Goal: Task Accomplishment & Management: Use online tool/utility

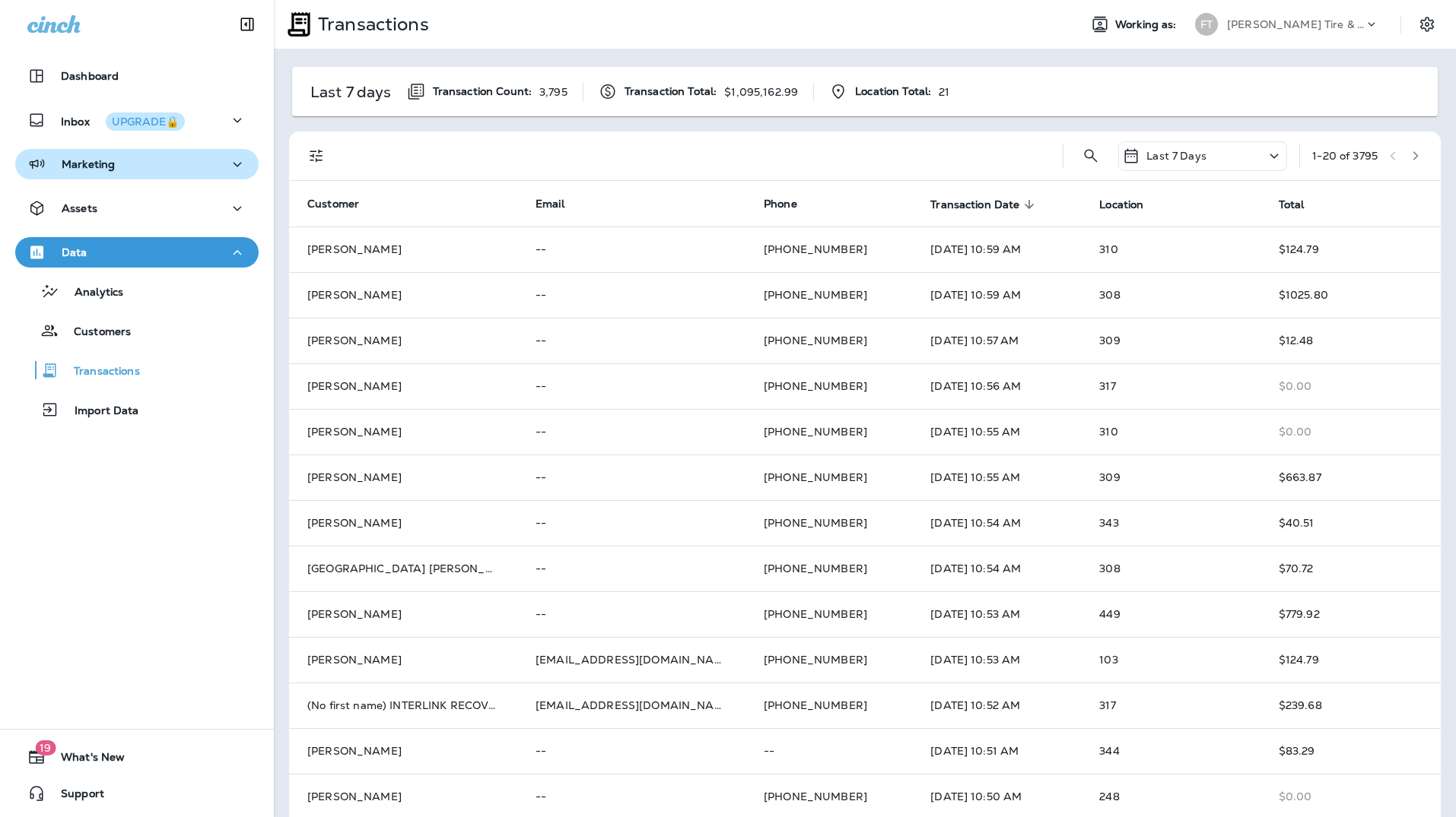
click at [87, 158] on p "Marketing" at bounding box center [88, 164] width 54 height 12
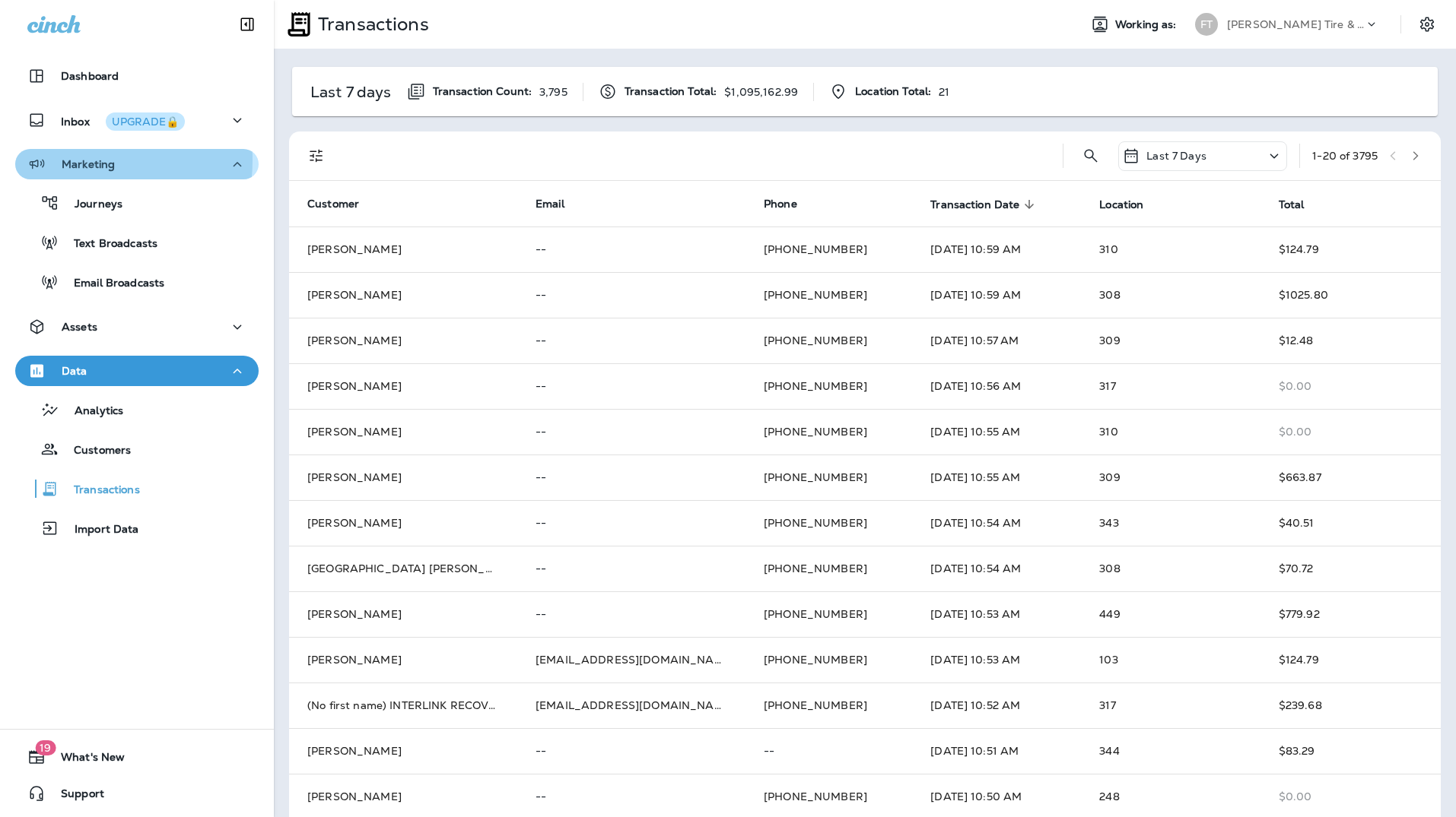
click at [86, 160] on p "Marketing" at bounding box center [88, 164] width 54 height 12
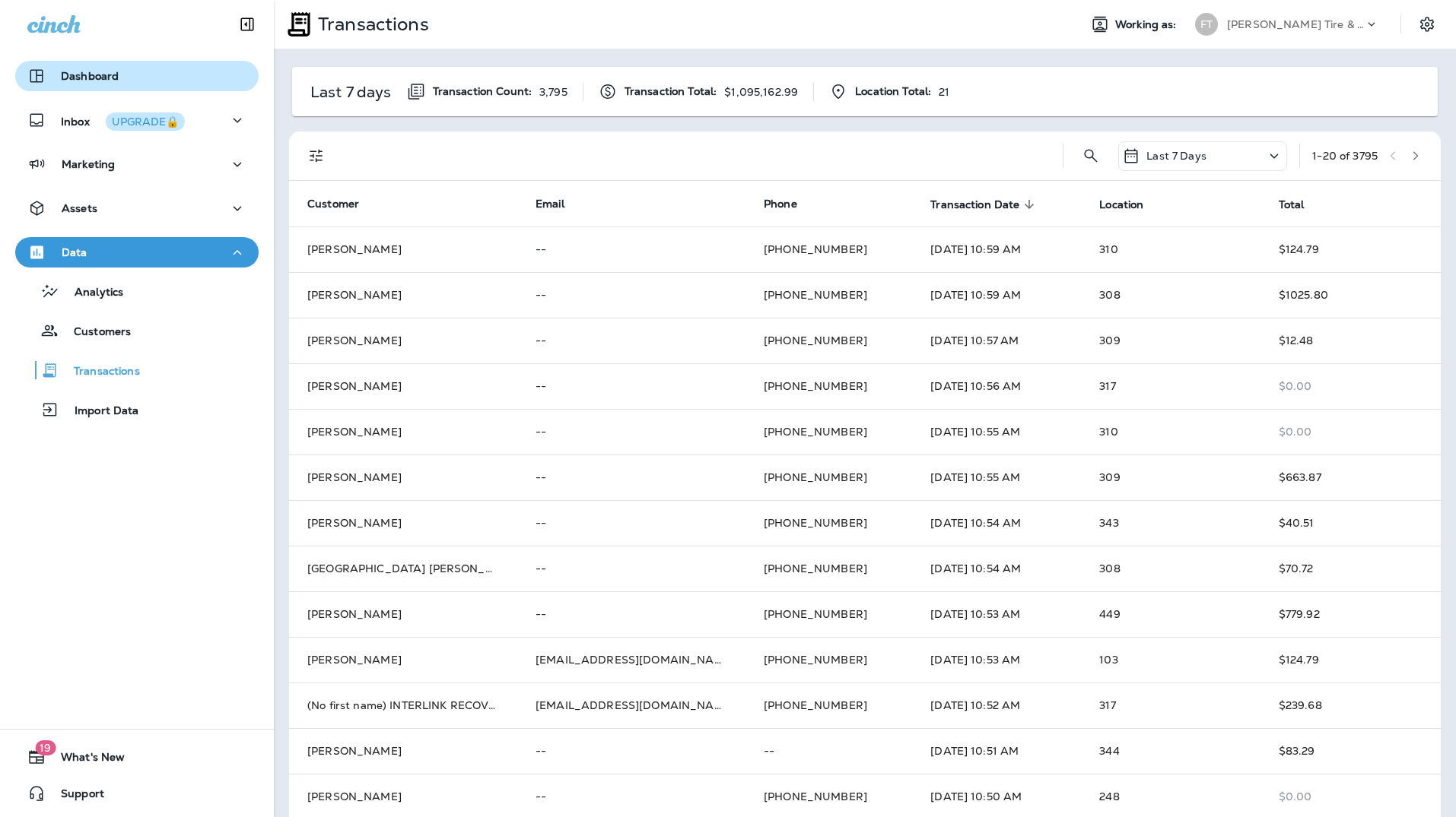
click at [78, 84] on div "Dashboard" at bounding box center [72, 76] width 91 height 19
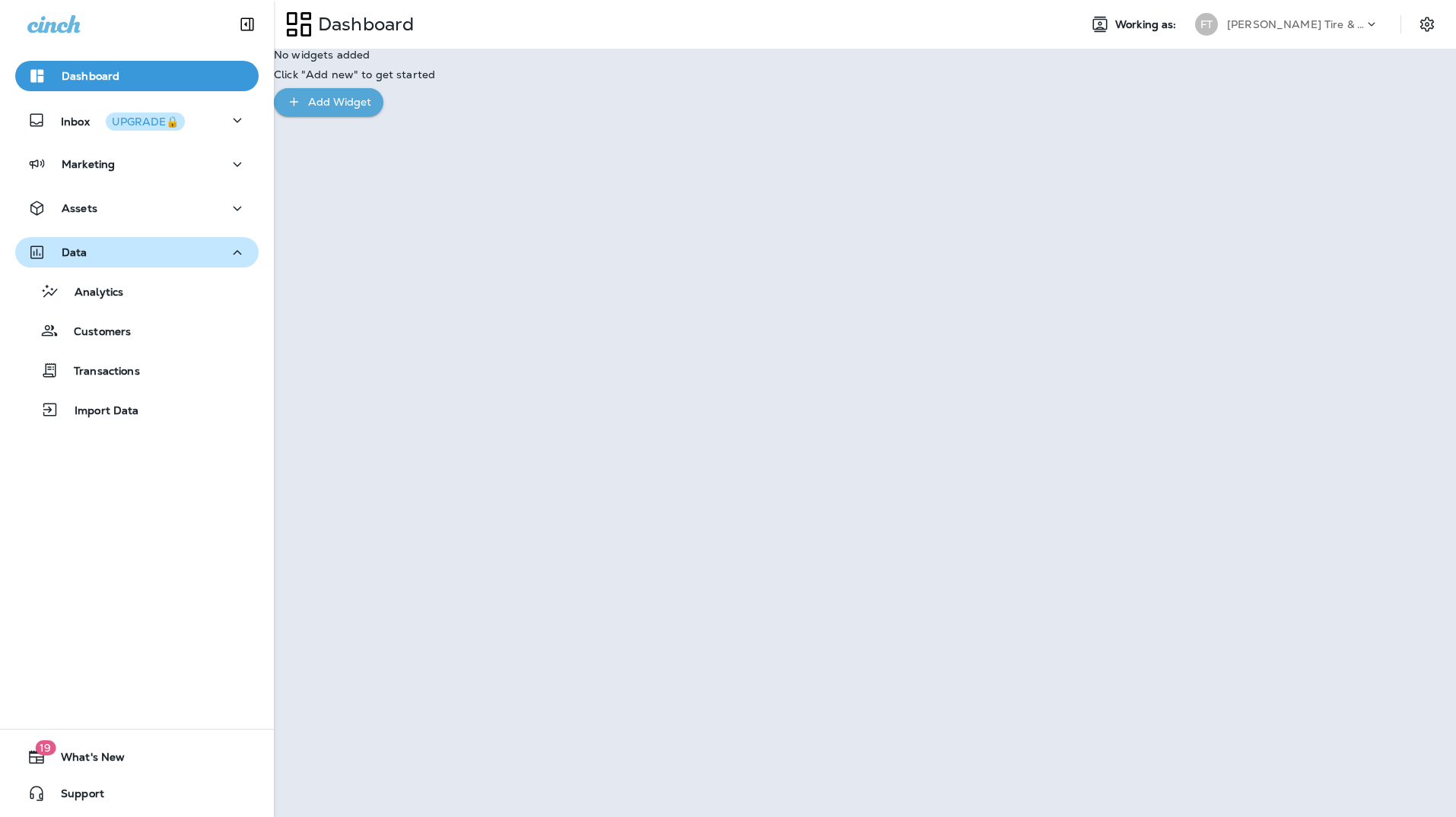
click at [81, 260] on div "Data" at bounding box center [58, 252] width 61 height 19
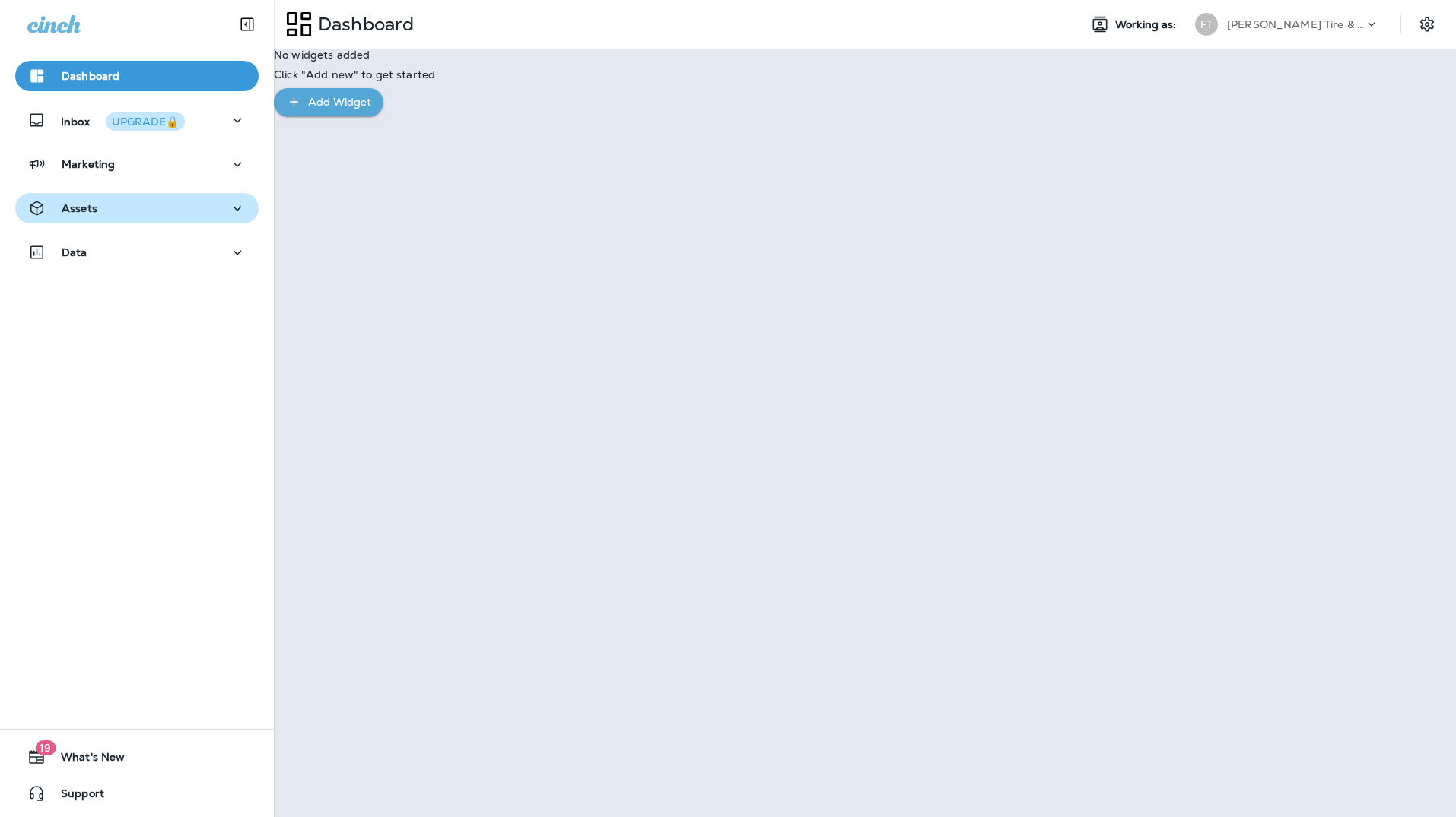
click at [82, 218] on button "Assets" at bounding box center [137, 208] width 243 height 30
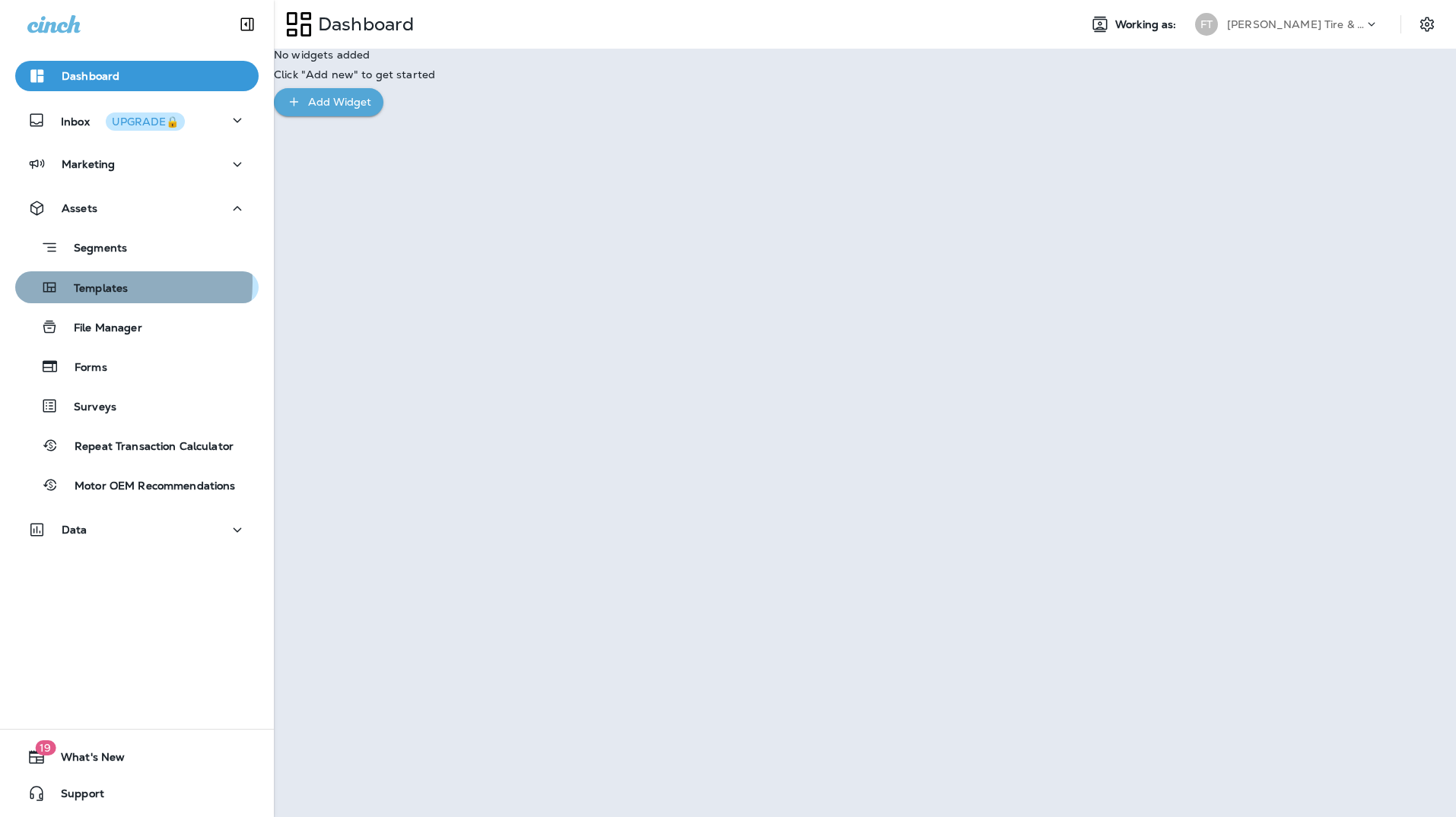
click at [98, 283] on p "Templates" at bounding box center [93, 289] width 69 height 15
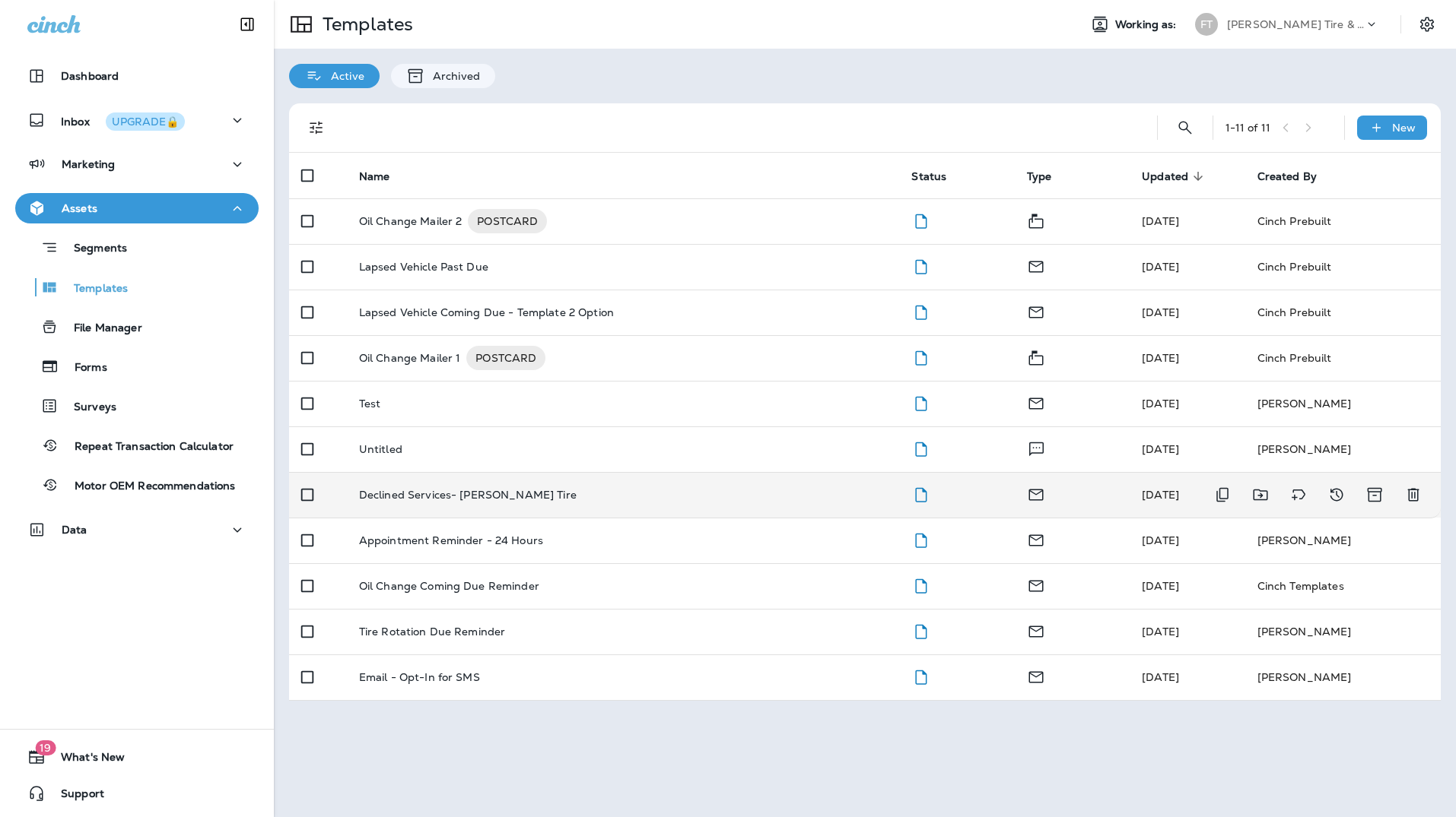
click at [415, 493] on p "Declined Services- [PERSON_NAME] Tire" at bounding box center [468, 495] width 218 height 12
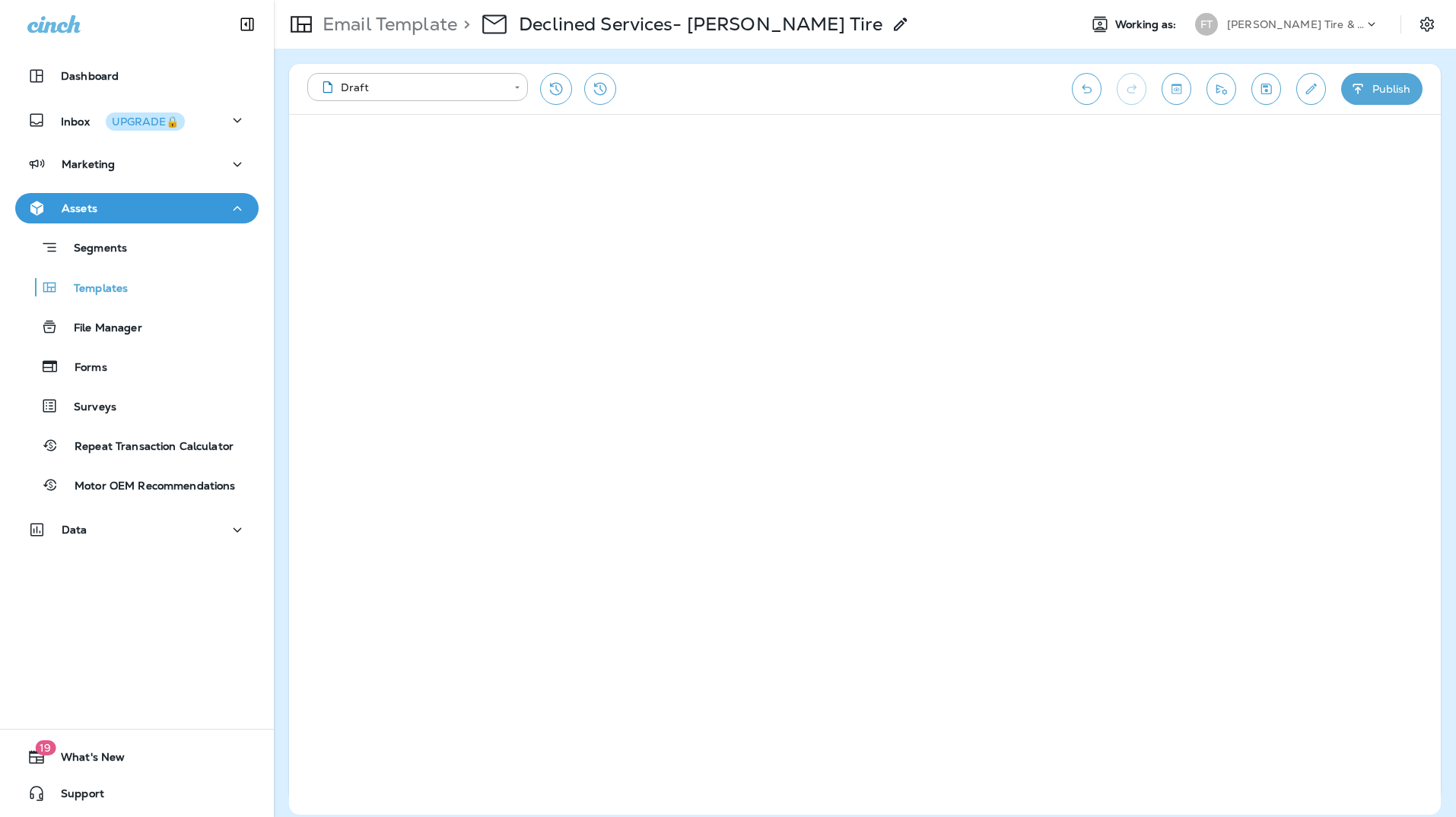
click at [1030, 84] on div "**********" at bounding box center [682, 89] width 749 height 32
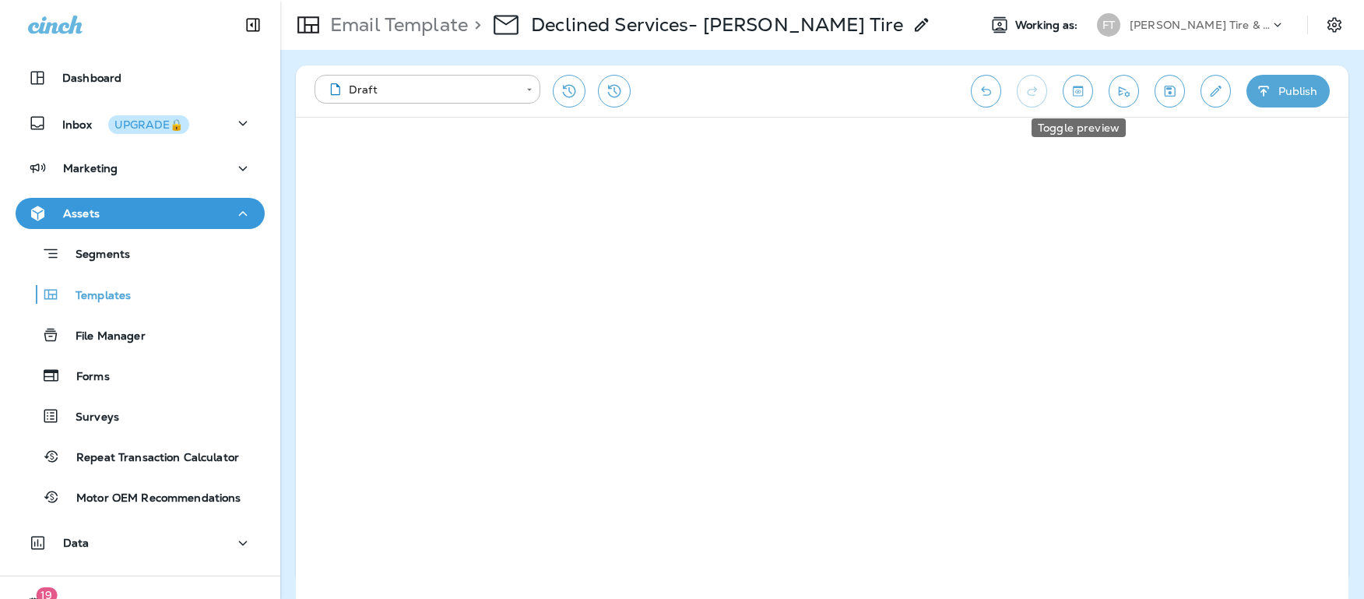
click at [1079, 93] on icon "Toggle preview" at bounding box center [1078, 91] width 10 height 10
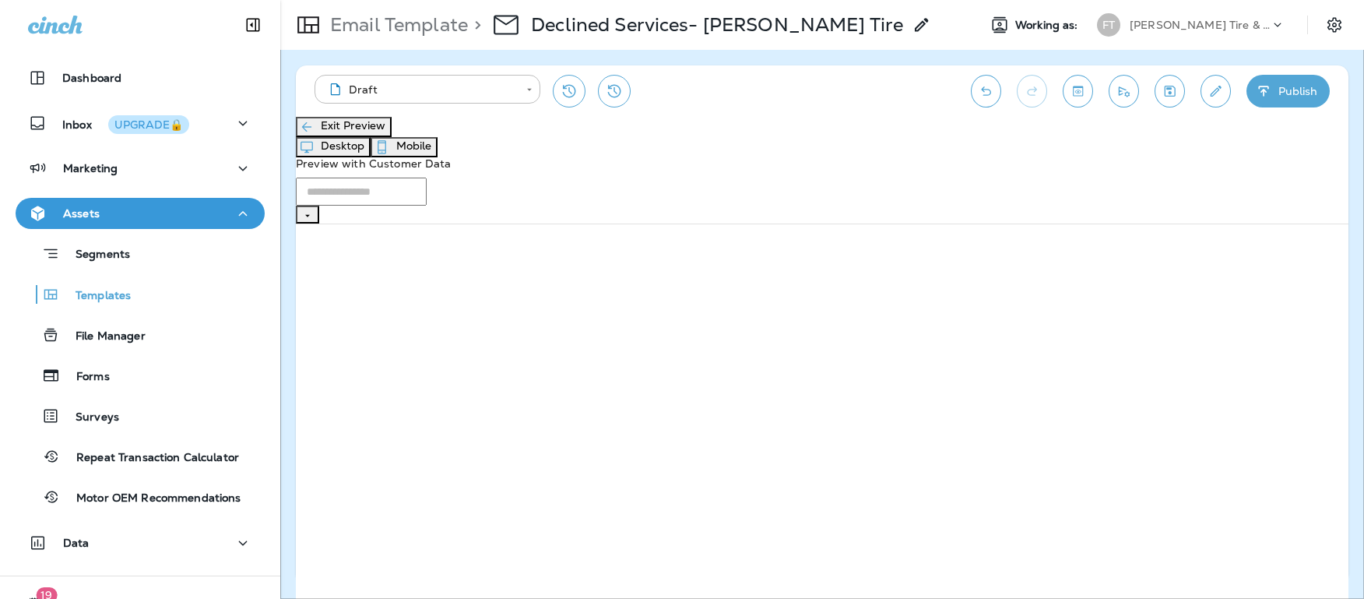
click at [438, 137] on button "Mobile" at bounding box center [404, 147] width 67 height 20
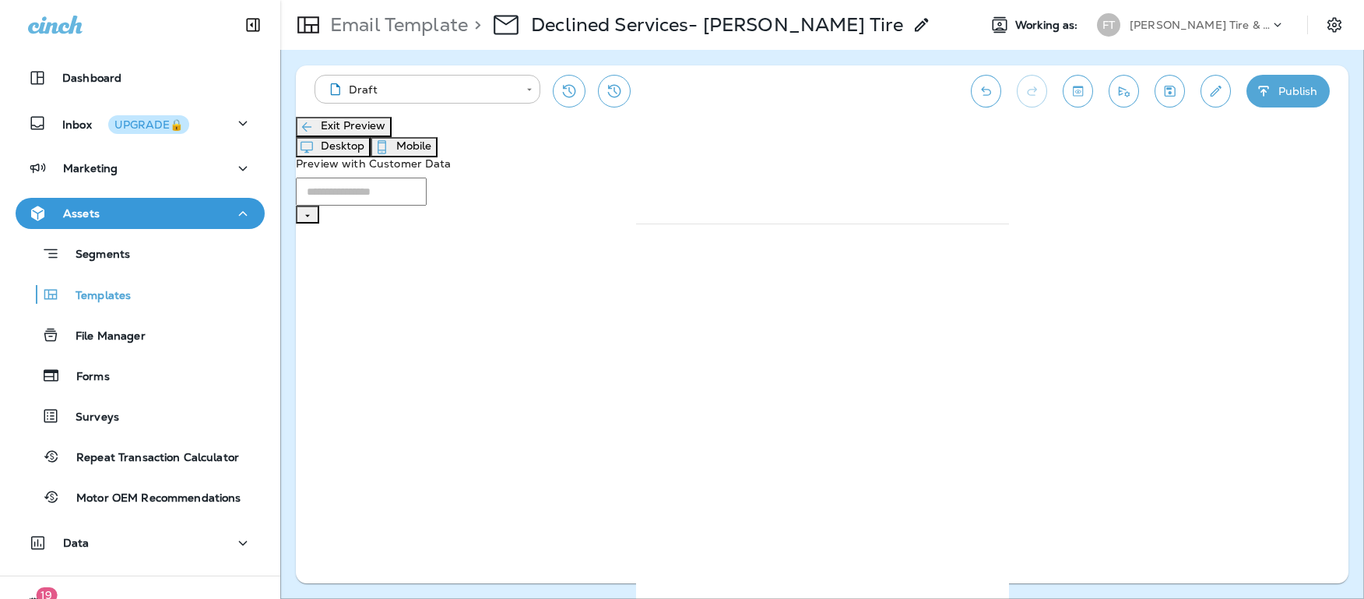
click at [371, 143] on button "Desktop" at bounding box center [333, 147] width 75 height 20
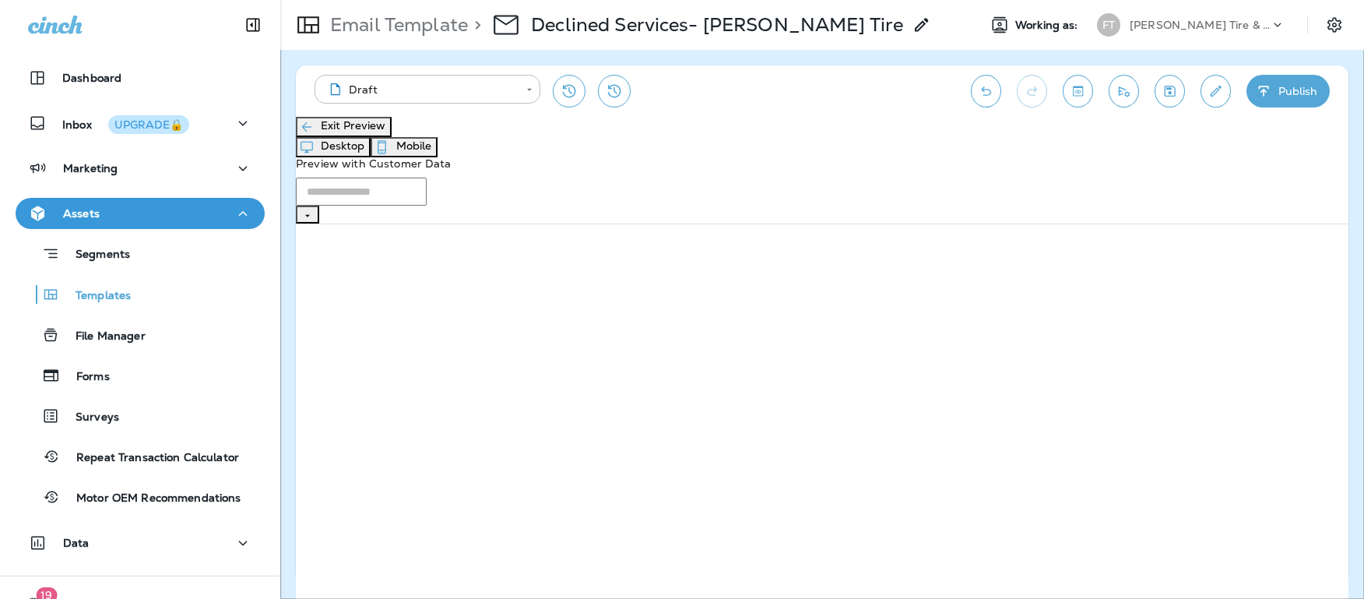
click at [438, 143] on button "Mobile" at bounding box center [404, 147] width 67 height 20
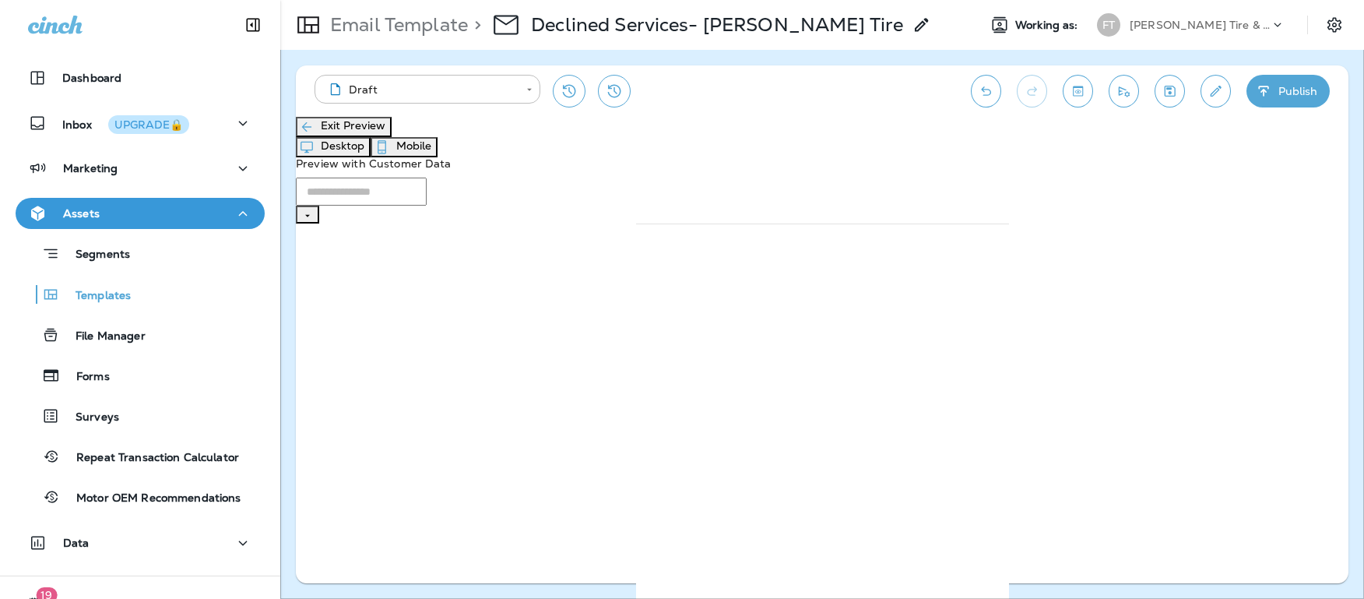
click at [371, 147] on button "Desktop" at bounding box center [333, 147] width 75 height 20
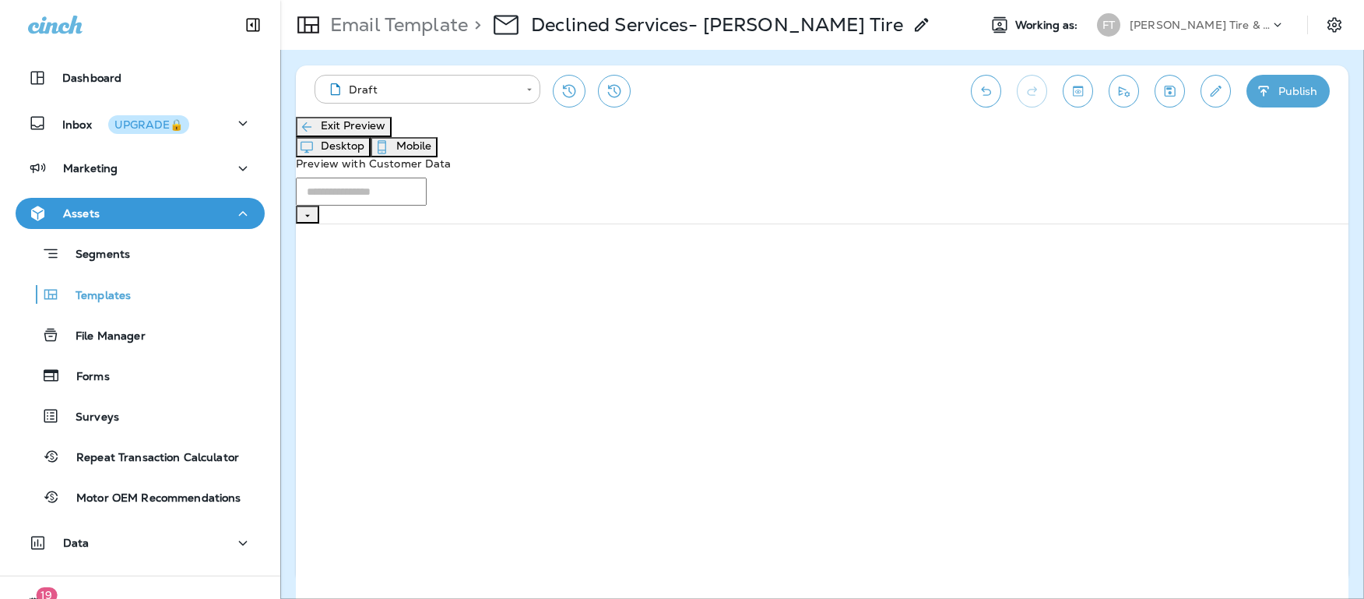
click at [381, 137] on button "Exit Preview" at bounding box center [344, 127] width 96 height 20
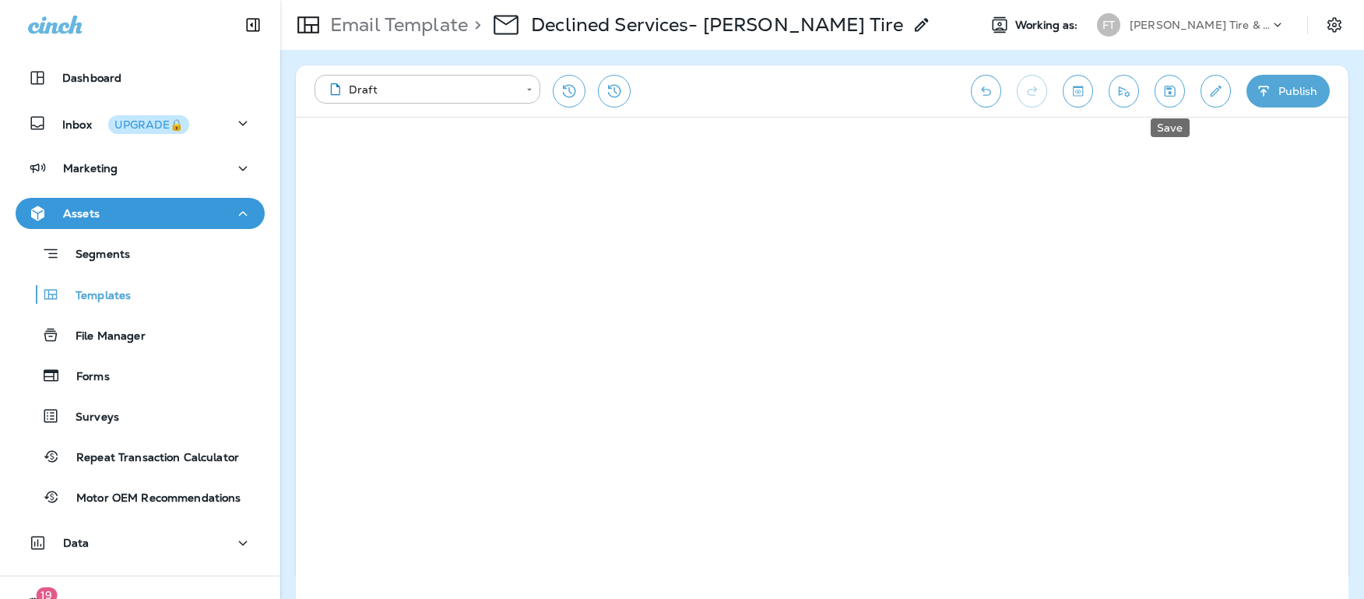
click at [1170, 86] on icon "Save" at bounding box center [1170, 91] width 16 height 16
click at [1086, 93] on icon "Toggle preview" at bounding box center [1078, 91] width 16 height 16
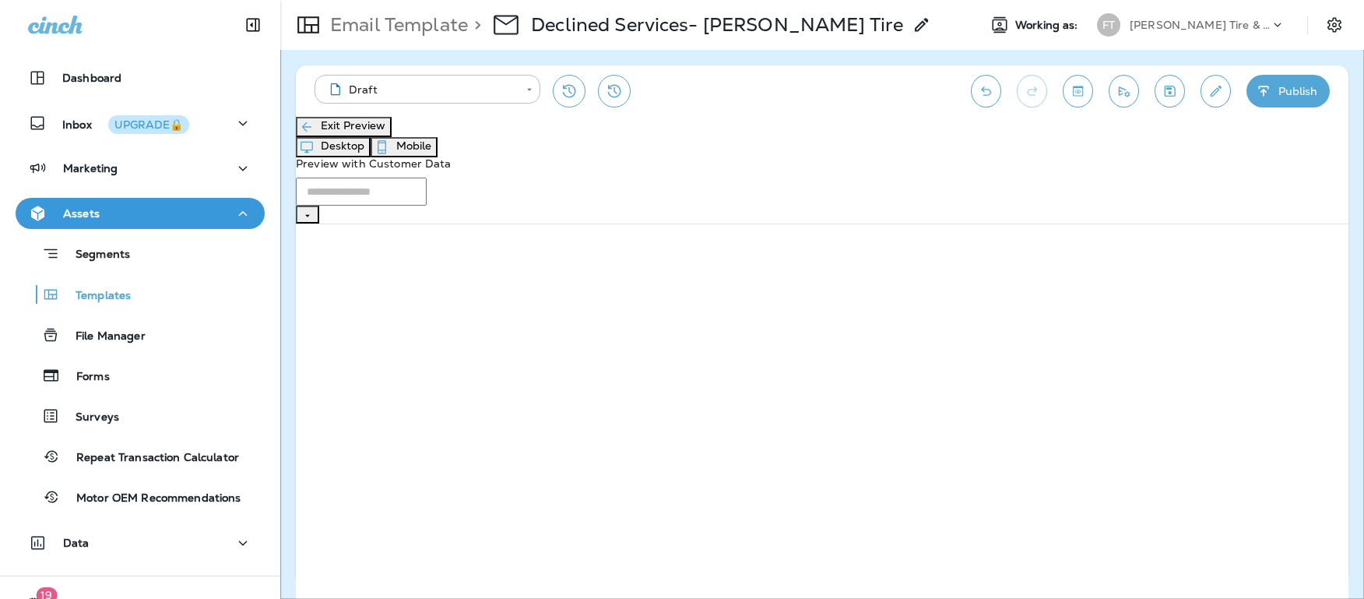
click at [315, 133] on icon "button" at bounding box center [307, 127] width 16 height 16
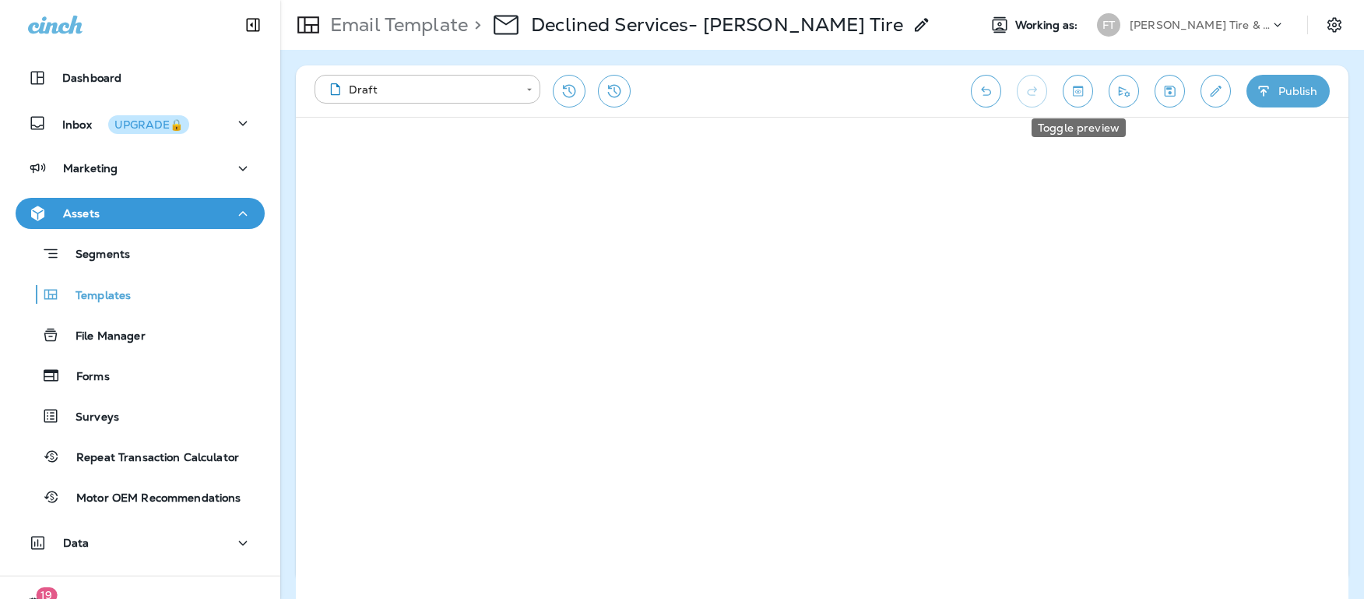
click at [1080, 86] on icon "Toggle preview" at bounding box center [1078, 91] width 10 height 10
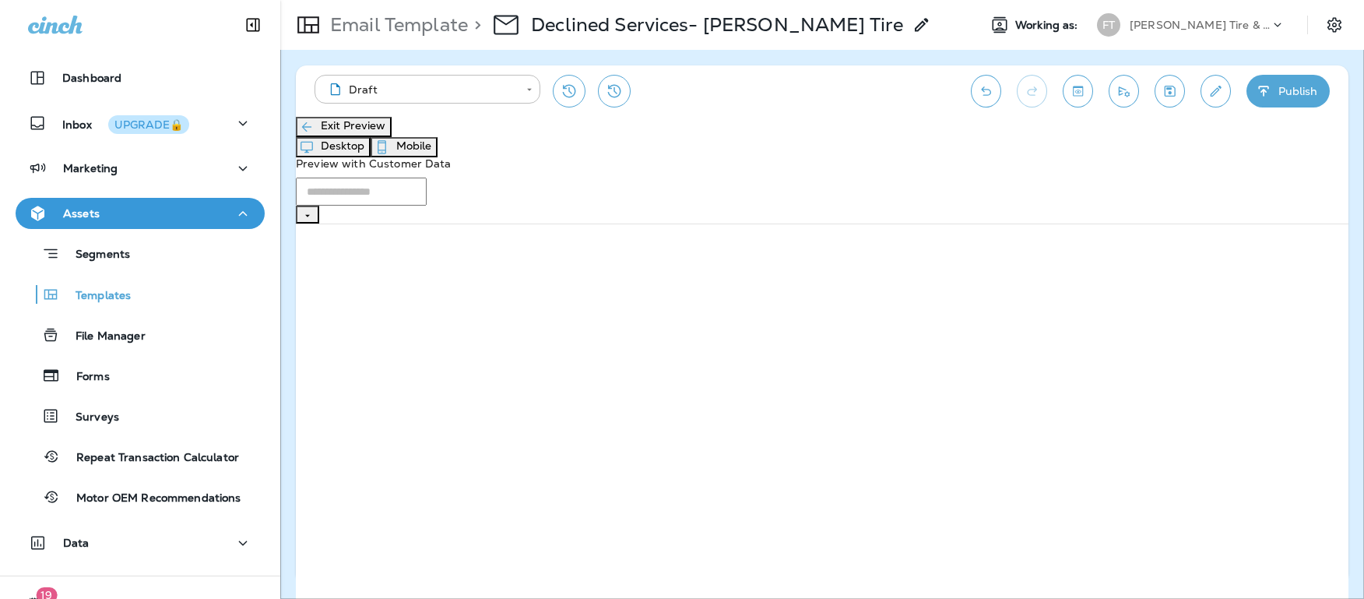
click at [359, 137] on button "Exit Preview" at bounding box center [344, 127] width 96 height 20
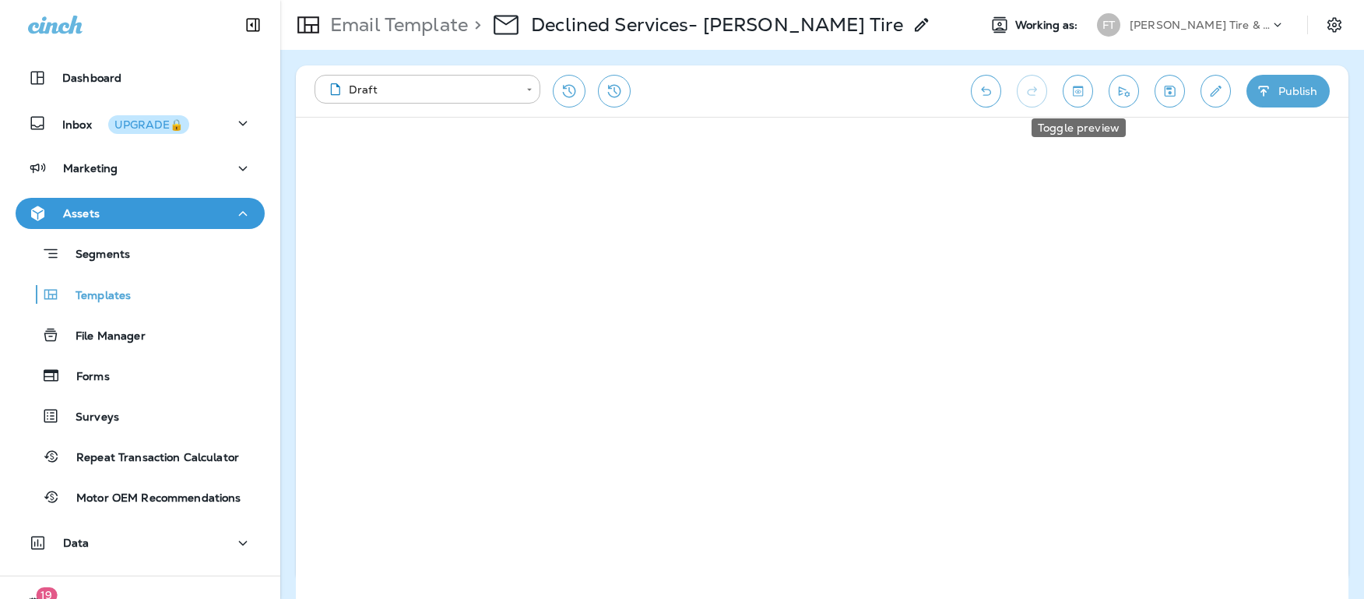
click at [1086, 98] on icon "Toggle preview" at bounding box center [1078, 91] width 16 height 16
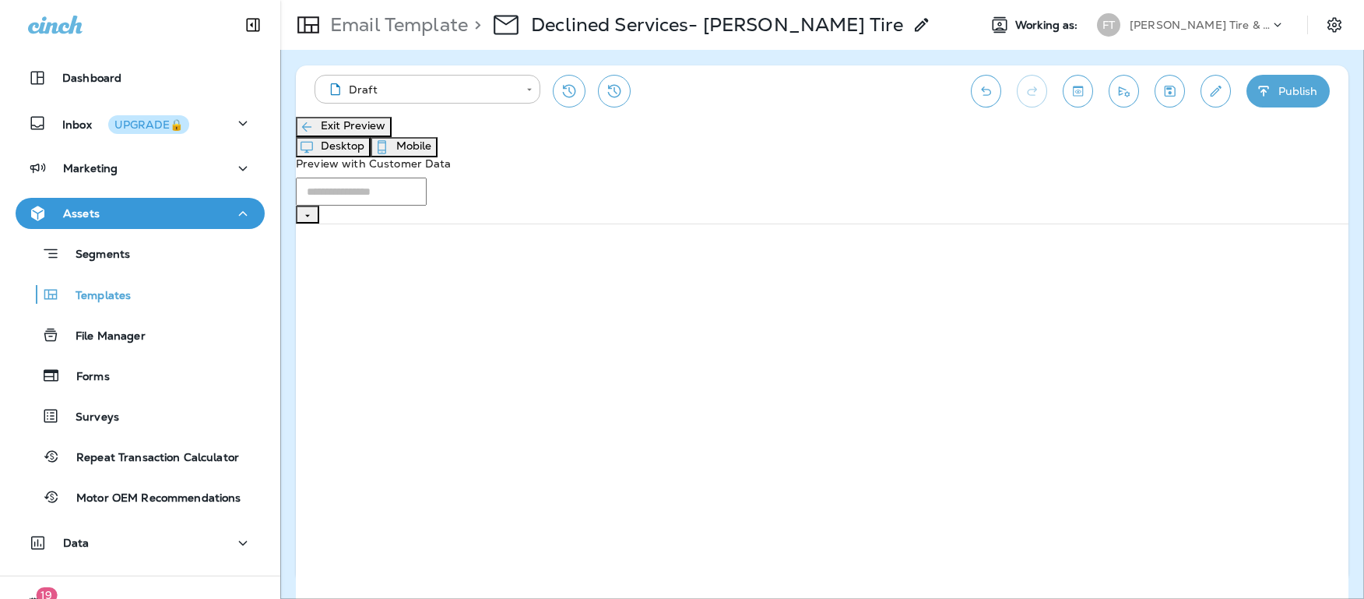
click at [438, 150] on button "Mobile" at bounding box center [404, 147] width 67 height 20
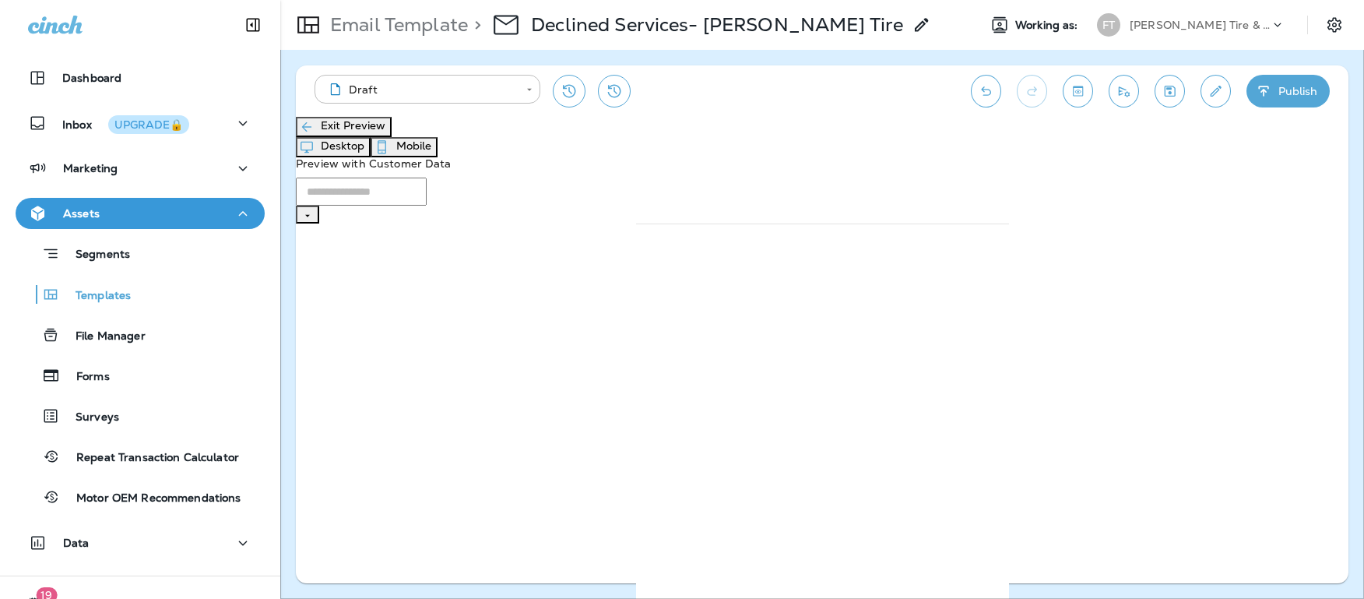
click at [362, 137] on button "Exit Preview" at bounding box center [344, 127] width 96 height 20
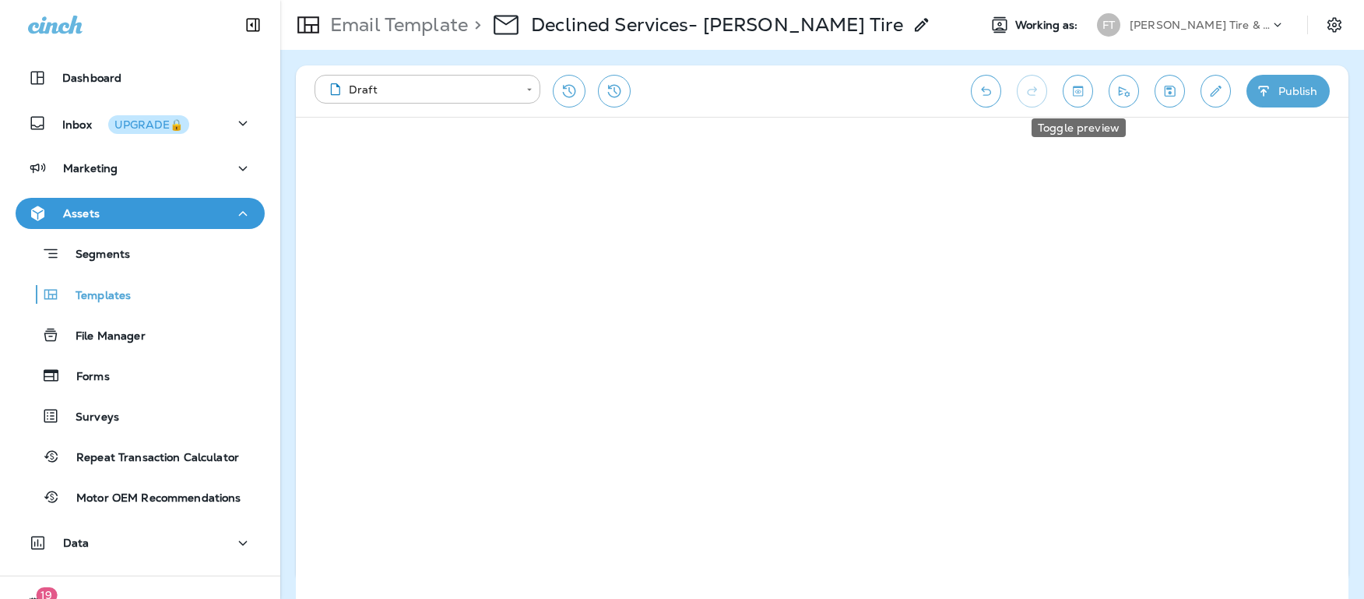
click at [1069, 88] on button "Toggle preview" at bounding box center [1078, 91] width 30 height 33
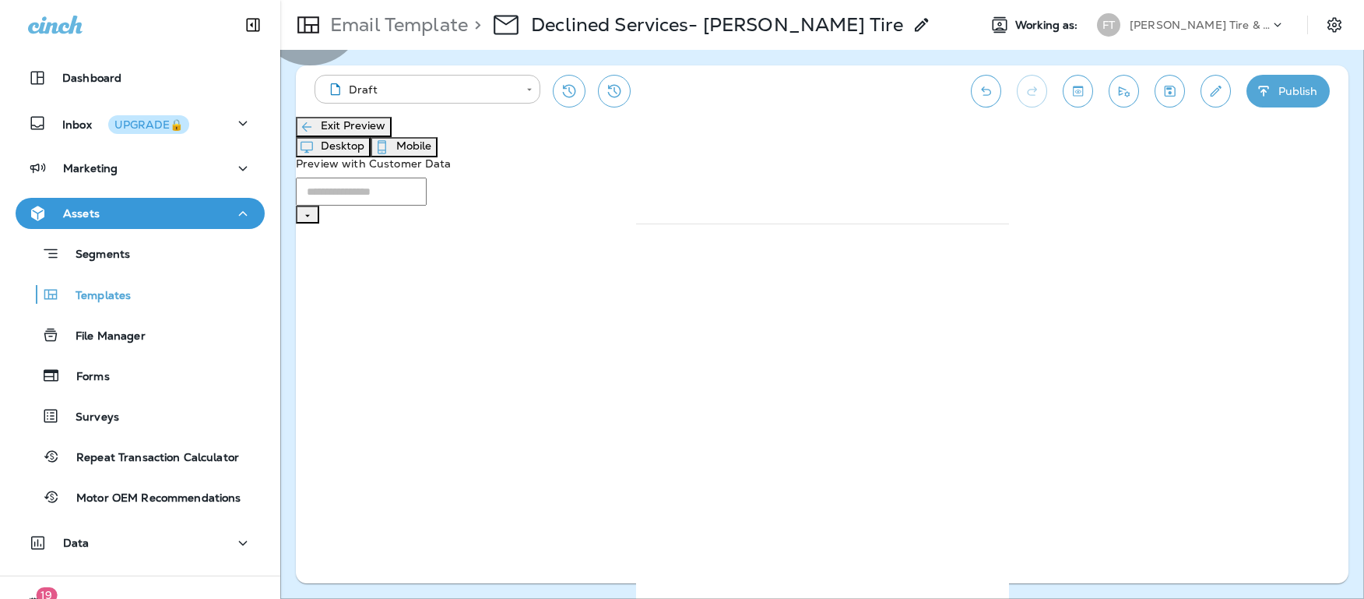
click at [438, 139] on button "Mobile" at bounding box center [404, 147] width 67 height 20
click at [371, 137] on button "Desktop" at bounding box center [333, 147] width 75 height 20
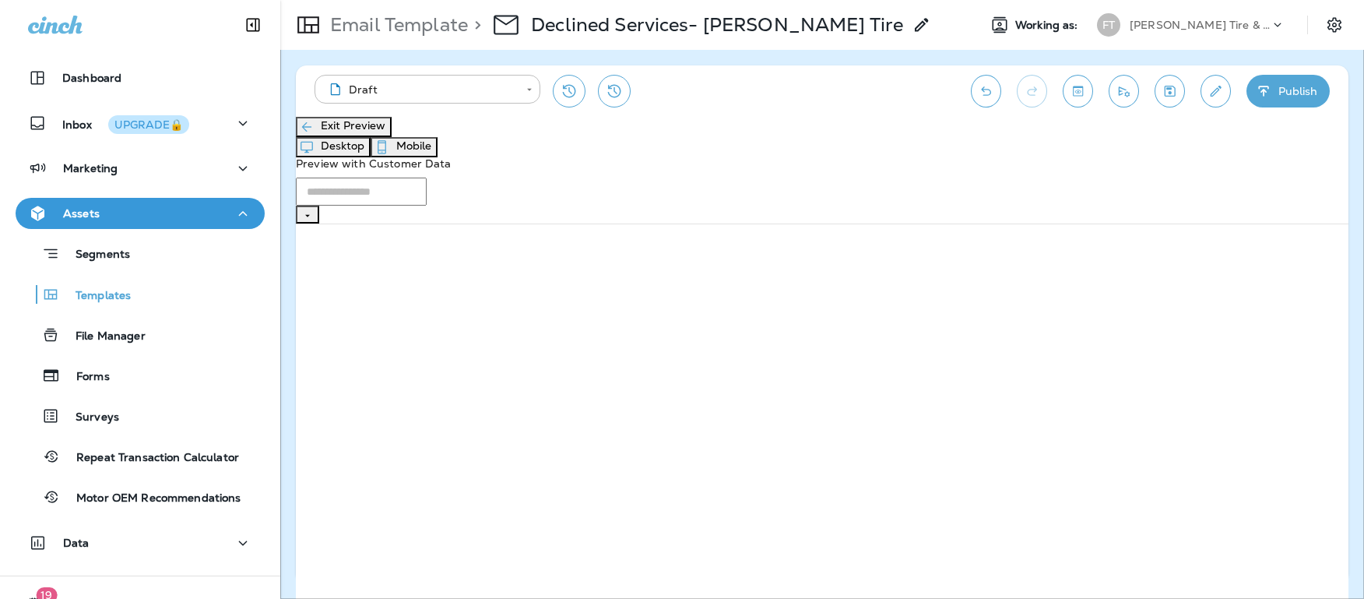
click at [438, 141] on button "Mobile" at bounding box center [404, 147] width 67 height 20
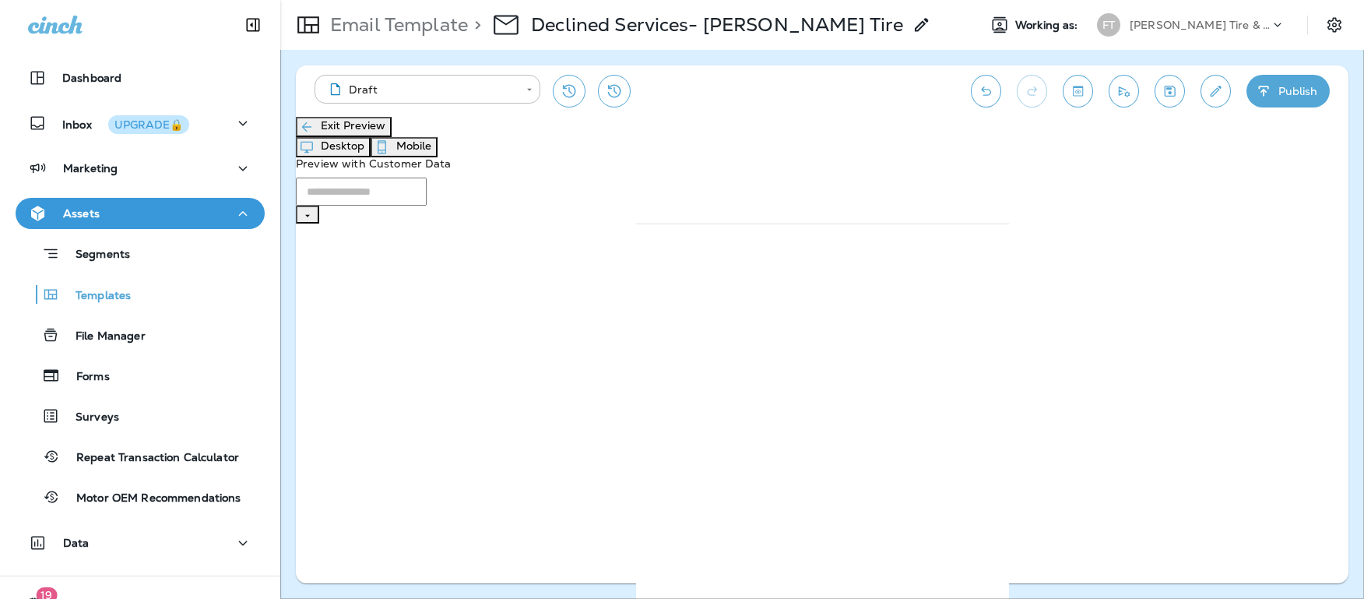
click at [371, 137] on button "Desktop" at bounding box center [333, 147] width 75 height 20
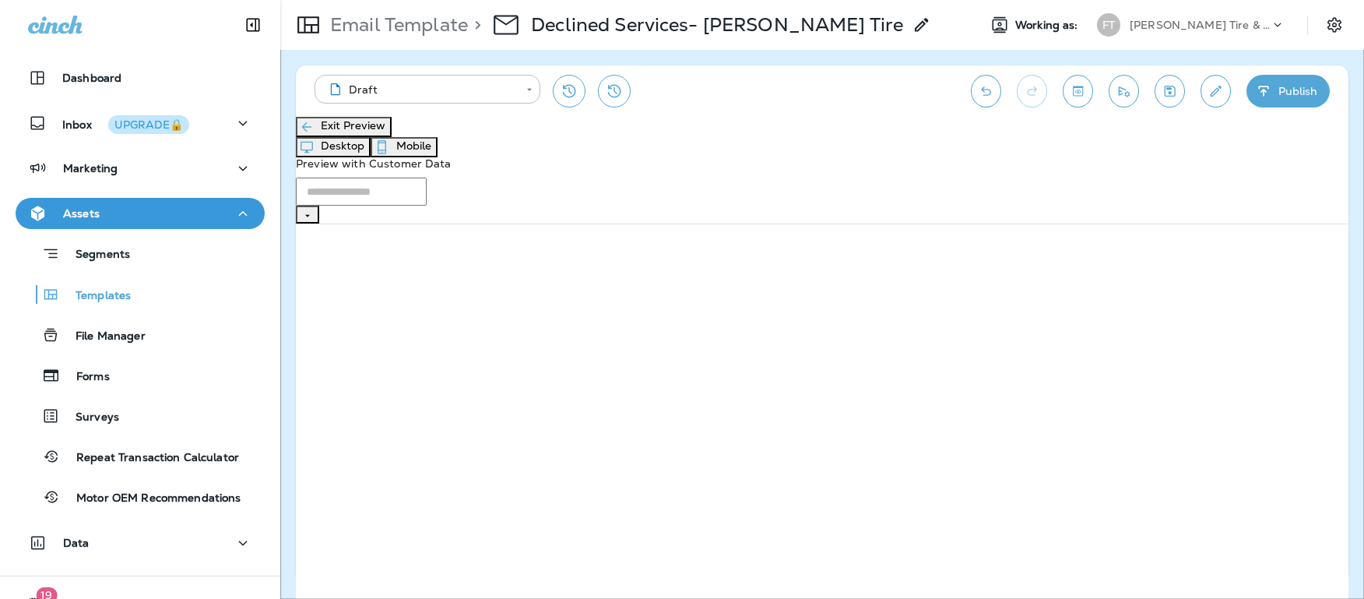
click at [326, 129] on button "Exit Preview" at bounding box center [344, 127] width 96 height 20
